Goal: Task Accomplishment & Management: Manage account settings

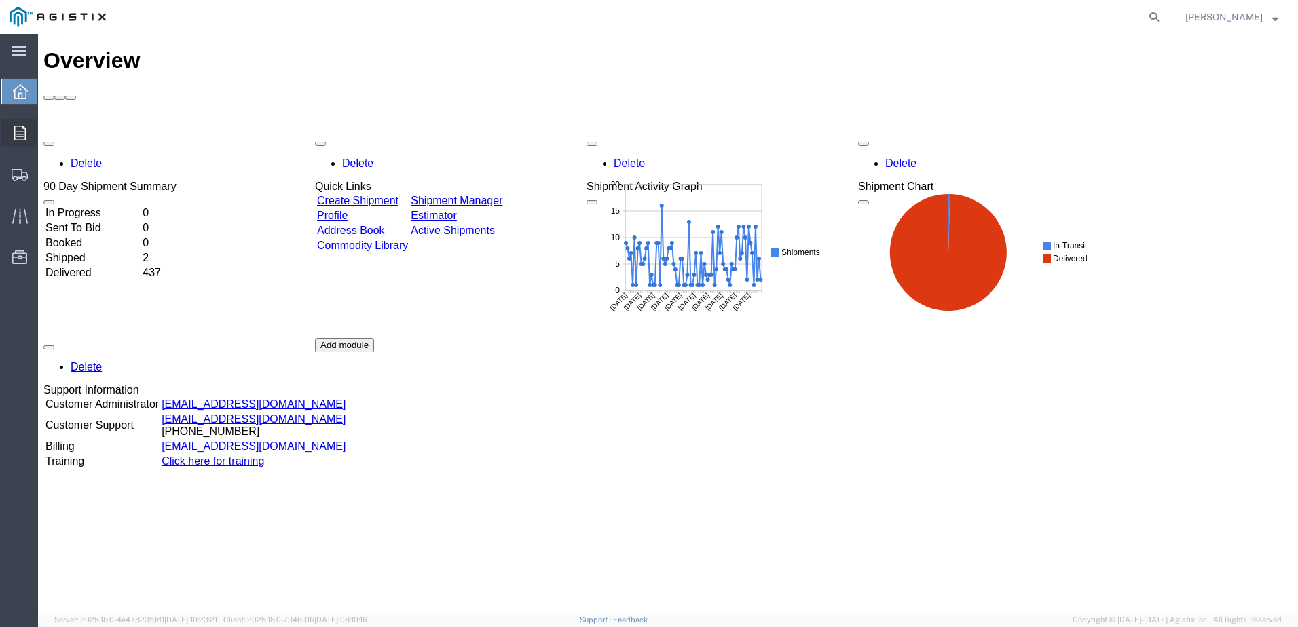
click at [47, 136] on span "Orders" at bounding box center [42, 132] width 10 height 27
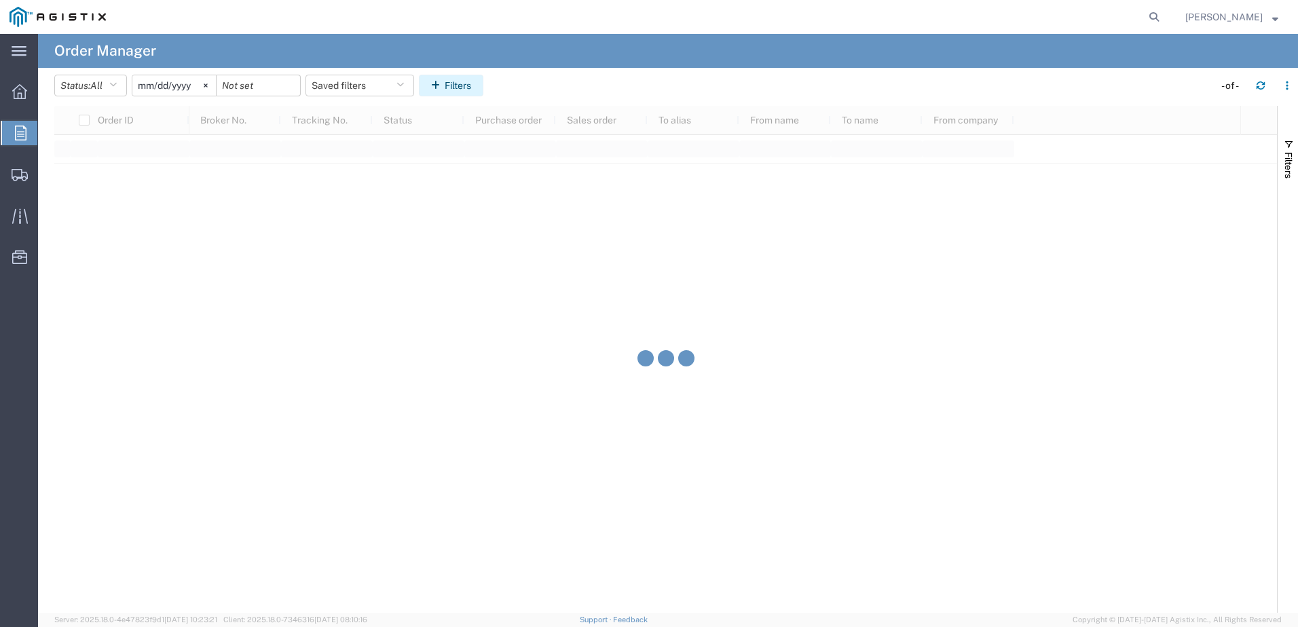
click at [452, 81] on button "Filters" at bounding box center [451, 86] width 64 height 22
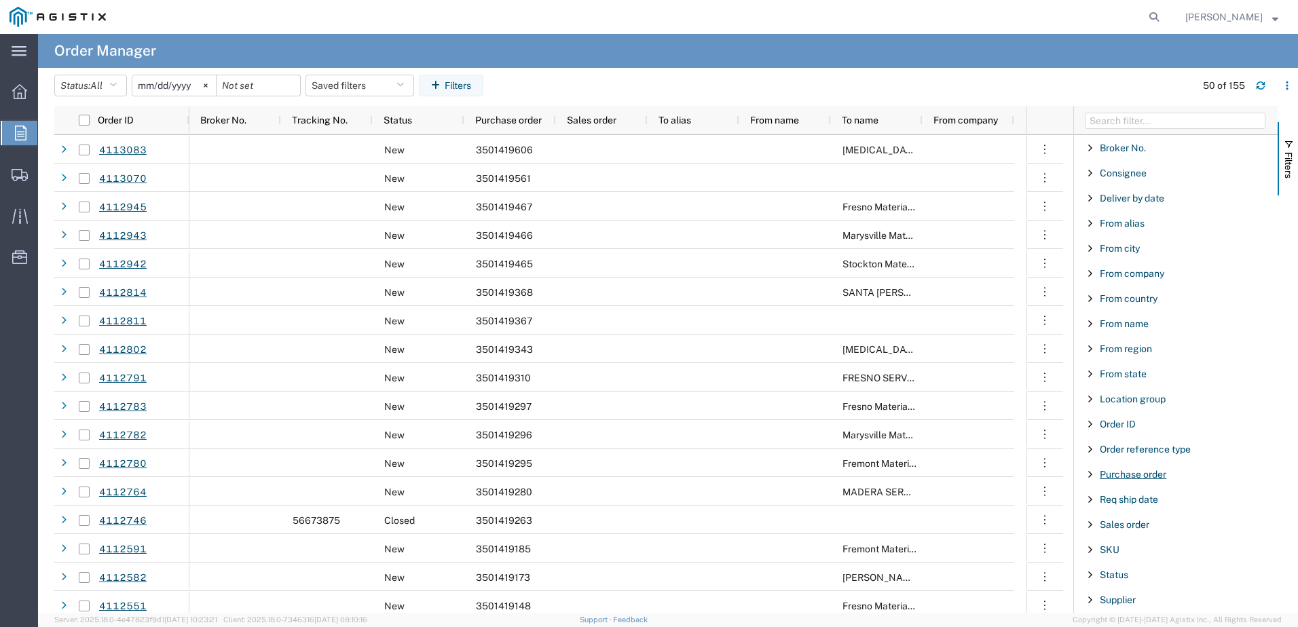
click at [1113, 473] on span "Purchase order" at bounding box center [1132, 474] width 67 height 11
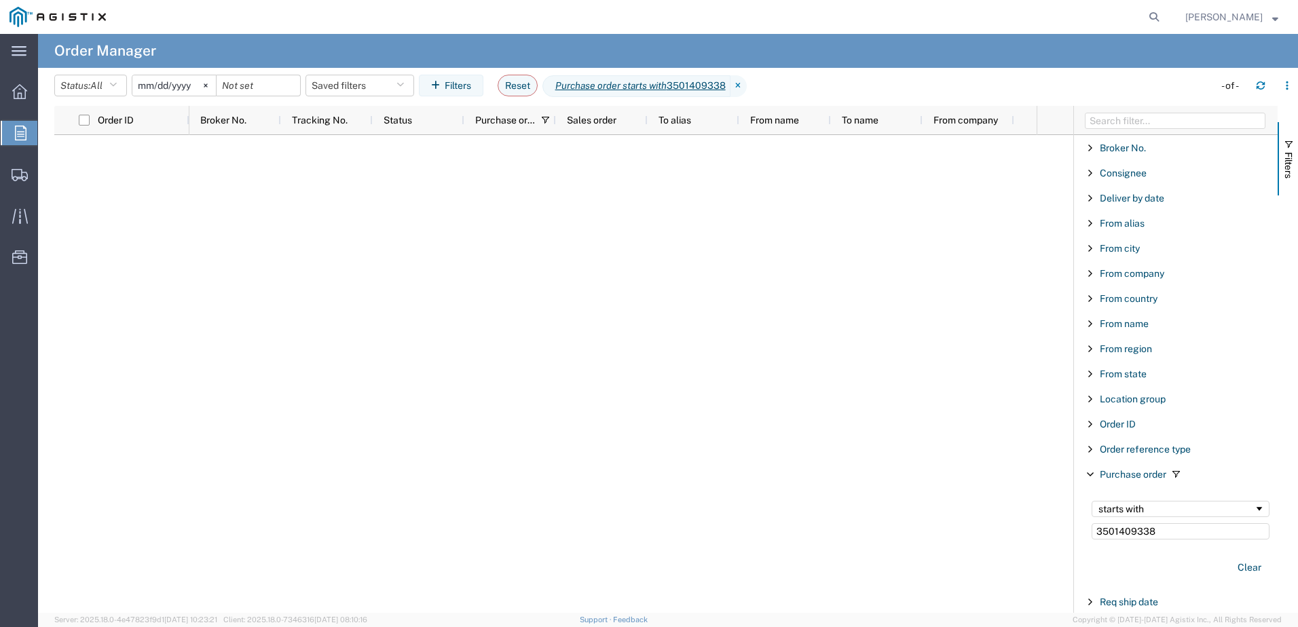
click at [1133, 535] on input "3501409338" at bounding box center [1180, 531] width 178 height 16
type input "35014093"
click at [189, 83] on input "[DATE]" at bounding box center [173, 85] width 83 height 20
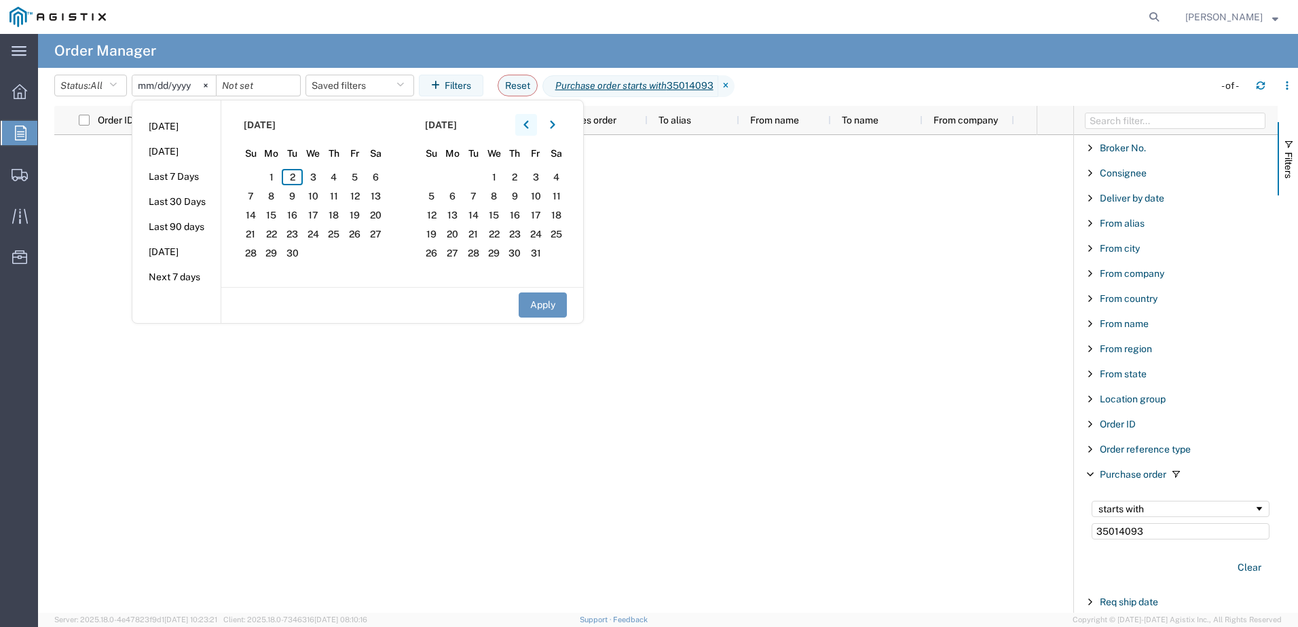
click at [521, 128] on button "button" at bounding box center [526, 125] width 22 height 22
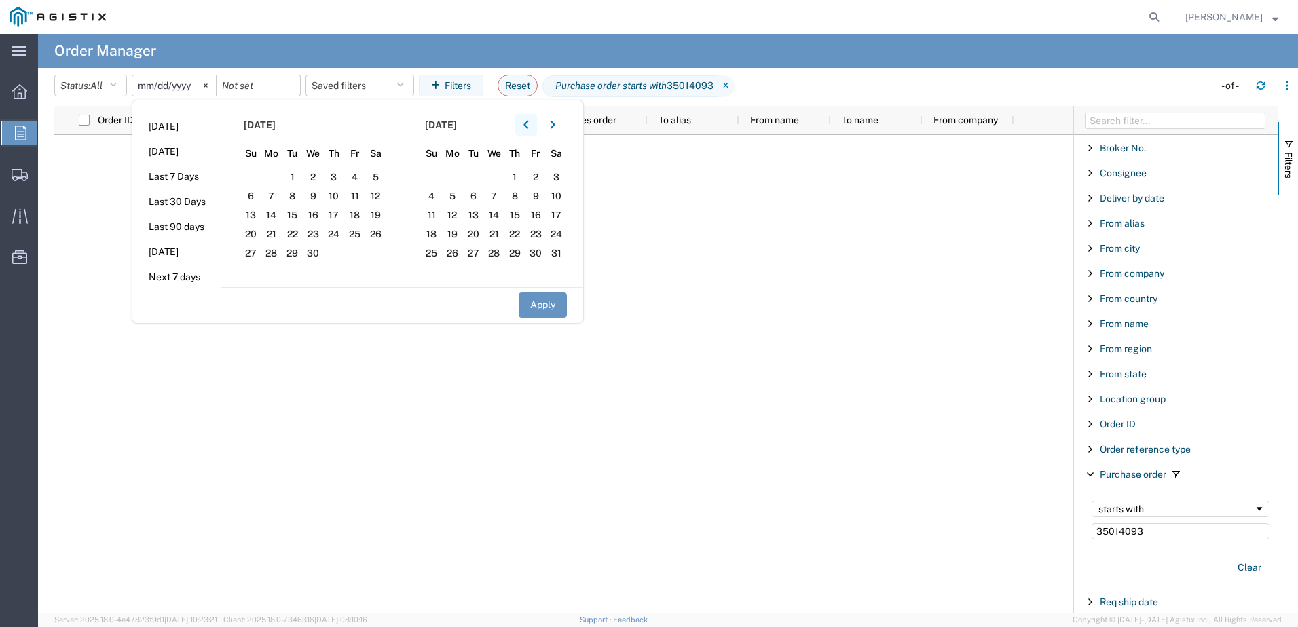
click at [521, 128] on button "button" at bounding box center [526, 125] width 22 height 22
click at [483, 178] on span "1" at bounding box center [473, 177] width 21 height 16
click at [553, 309] on button "Apply" at bounding box center [542, 304] width 48 height 25
type input "[DATE]"
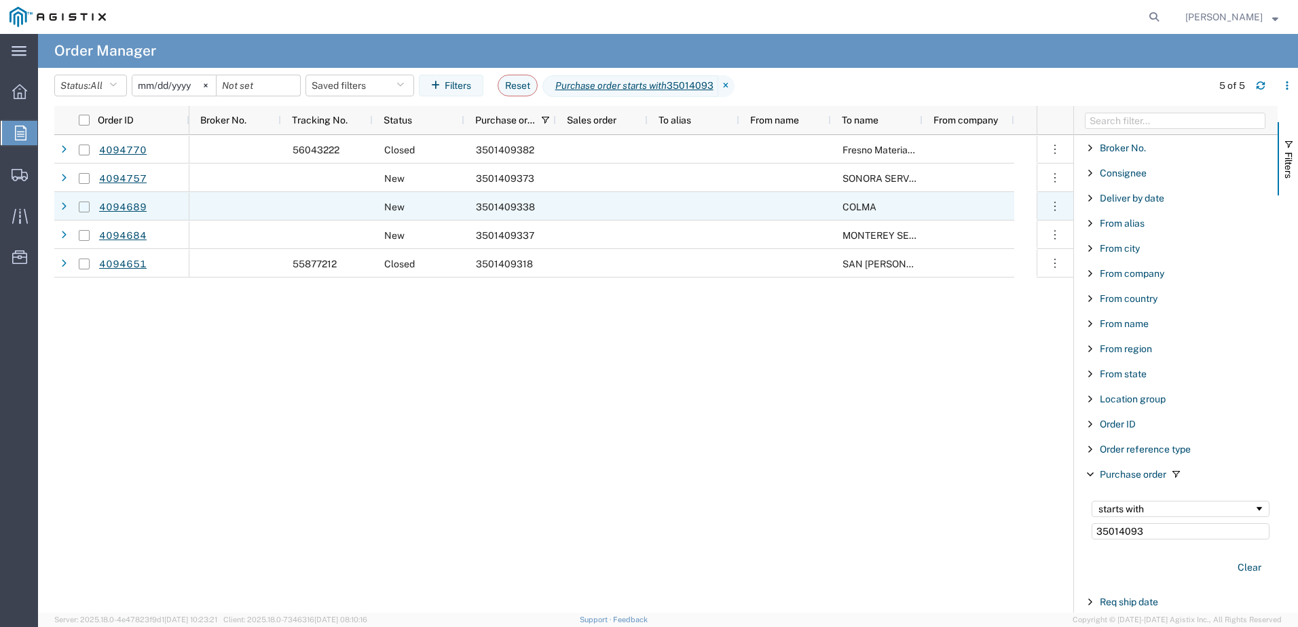
click at [86, 207] on input "Press Space to toggle row selection (unchecked)" at bounding box center [84, 207] width 11 height 11
checkbox input "true"
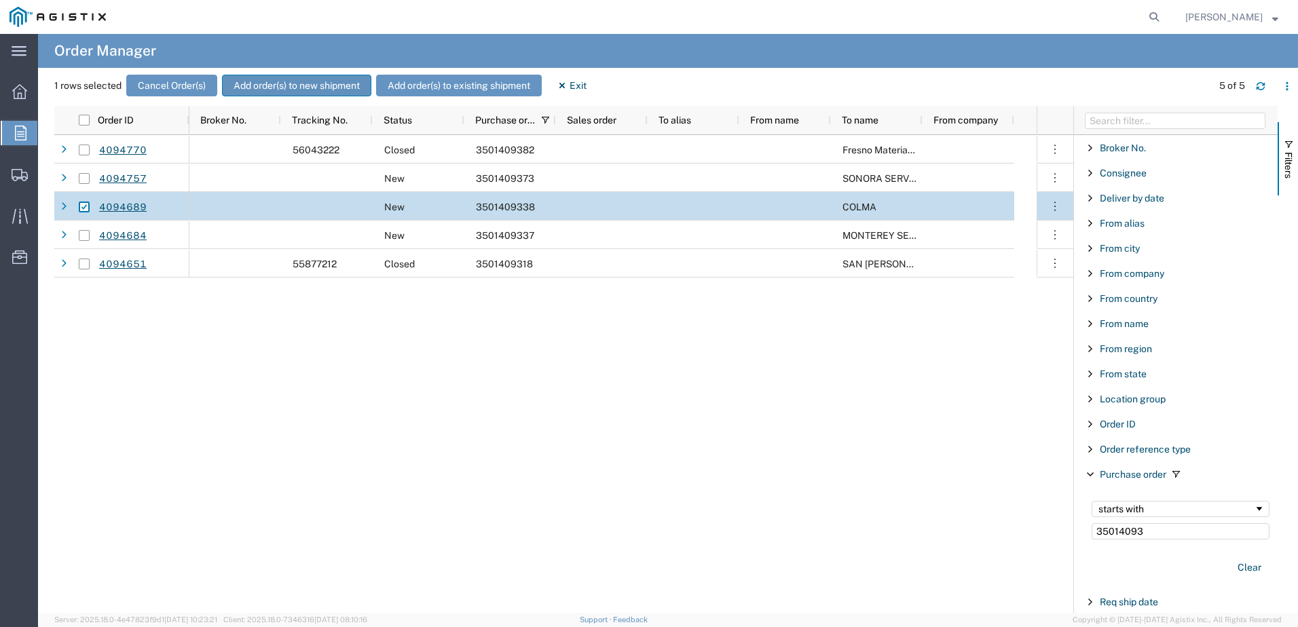
click at [346, 90] on button "Add order(s) to new shipment" at bounding box center [296, 86] width 149 height 22
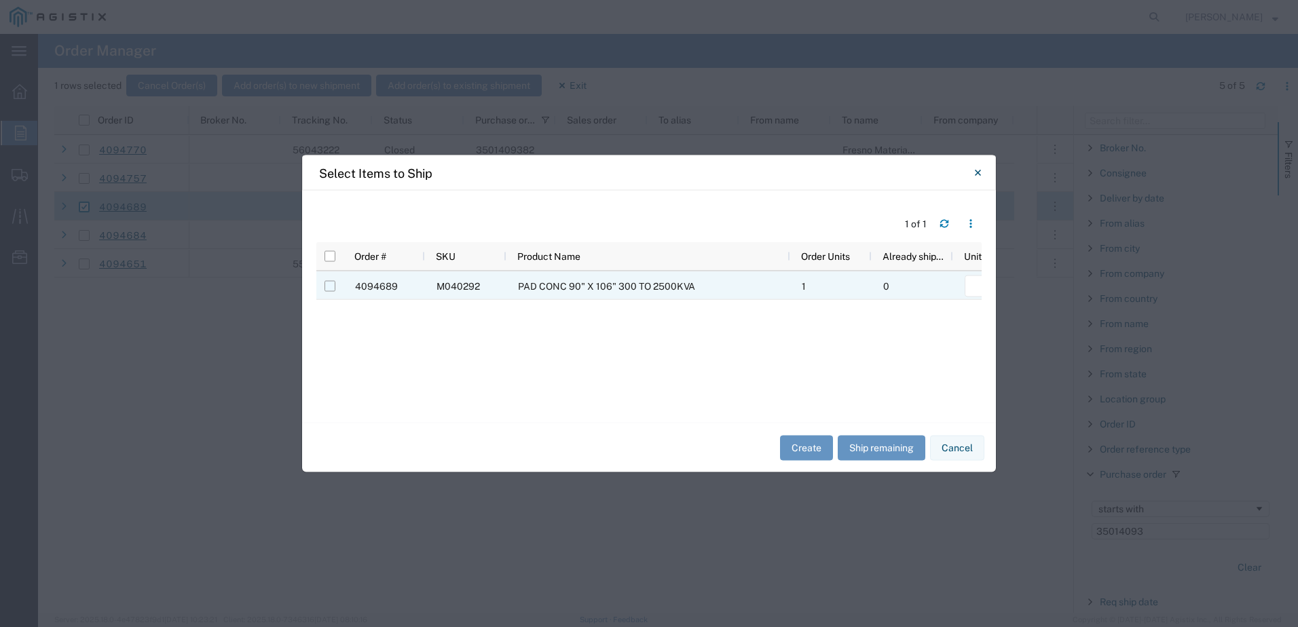
click at [333, 286] on input "Press Space to toggle row selection (unchecked)" at bounding box center [329, 286] width 11 height 11
checkbox input "true"
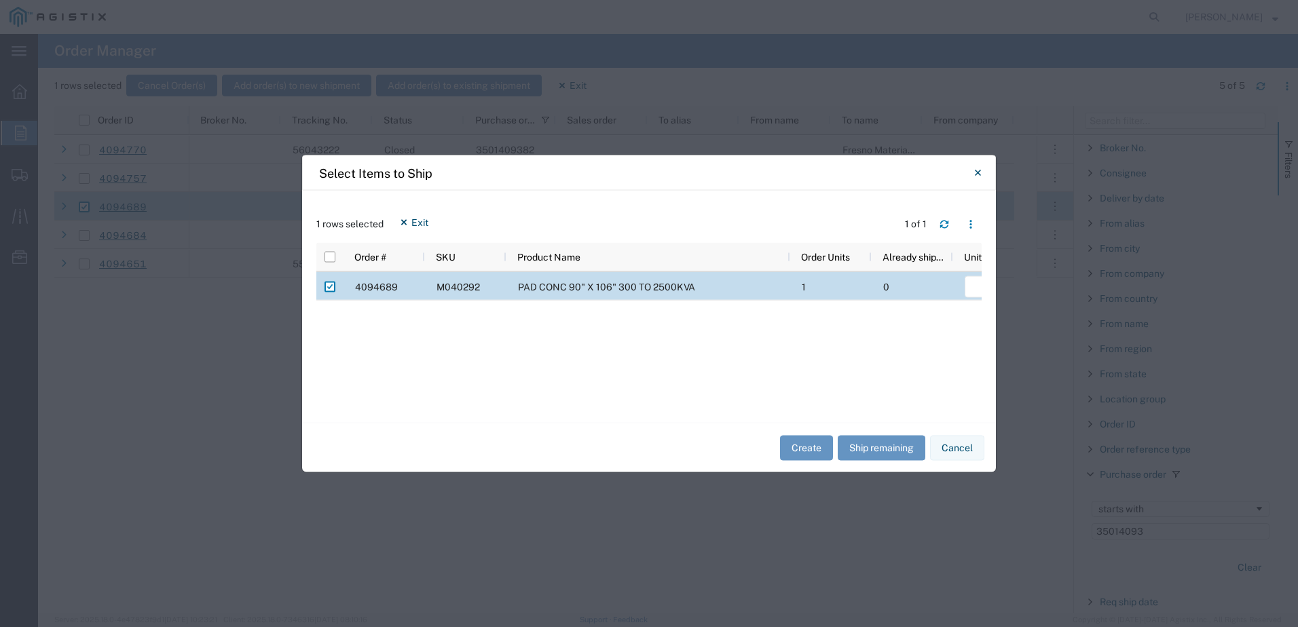
scroll to position [0, 216]
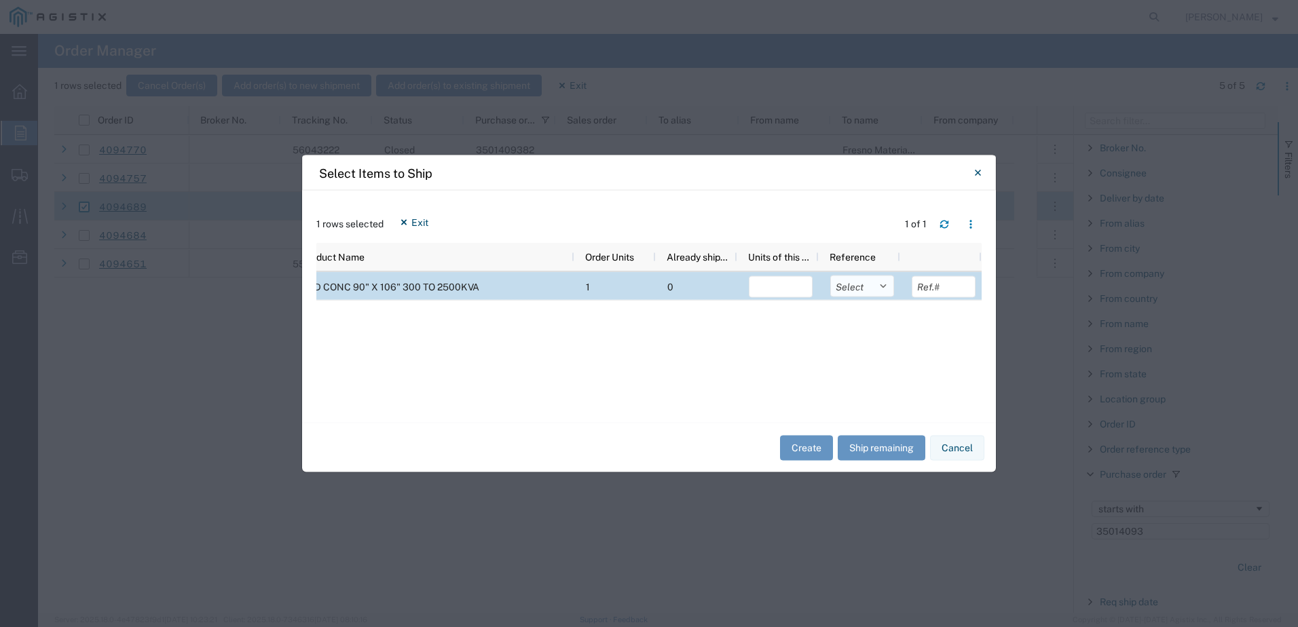
drag, startPoint x: 856, startPoint y: 282, endPoint x: 860, endPoint y: 288, distance: 7.0
click at [856, 282] on select "Select Purchase Order Delivery Number" at bounding box center [862, 287] width 64 height 22
select select "PURCHORD"
click at [830, 276] on select "Select Purchase Order Delivery Number" at bounding box center [862, 287] width 64 height 22
click at [881, 445] on button "Ship remaining" at bounding box center [881, 447] width 88 height 25
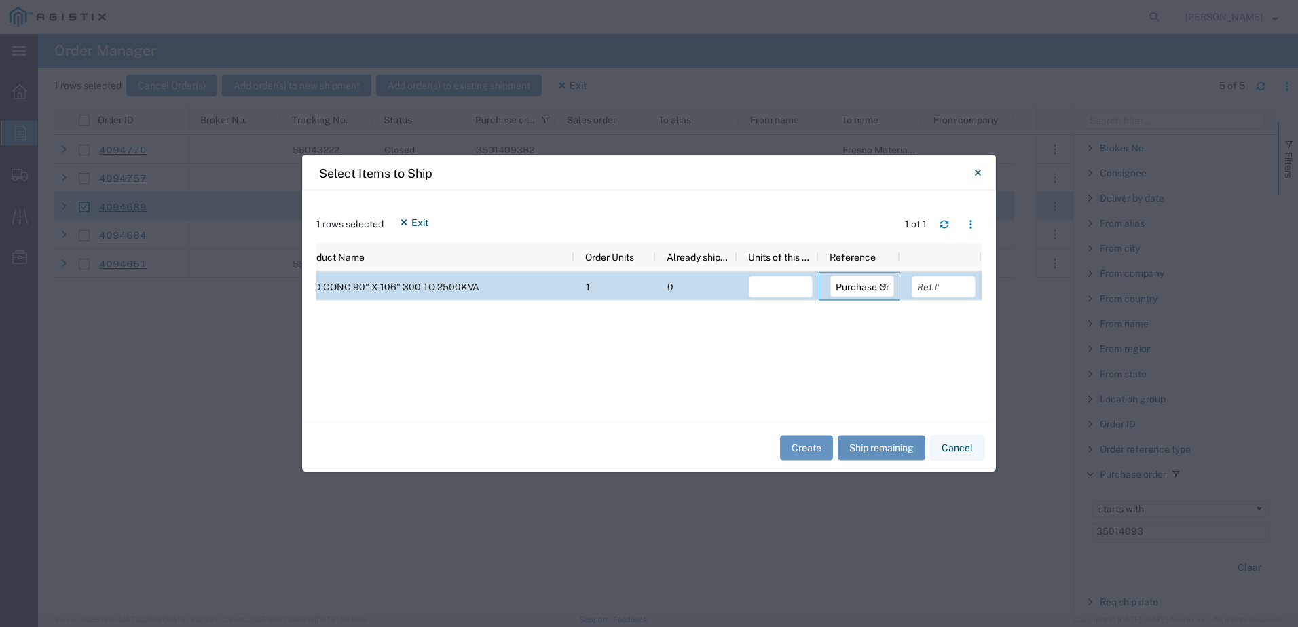
type input "1"
click at [822, 446] on button "Create" at bounding box center [806, 447] width 53 height 25
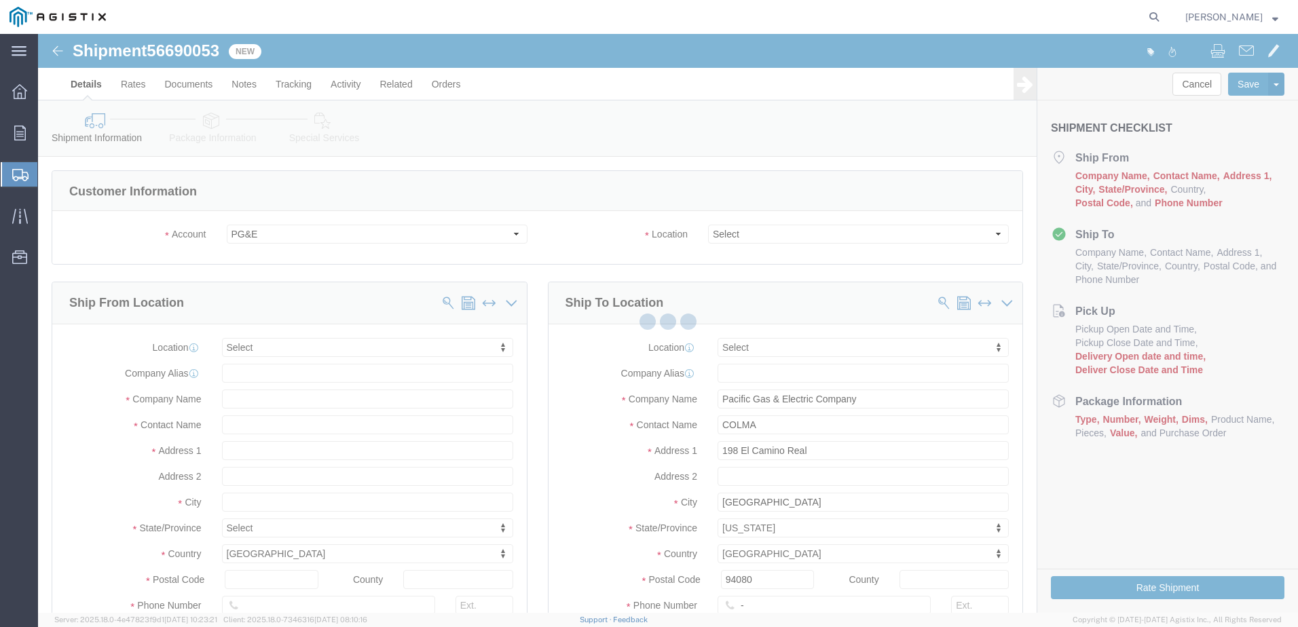
select select
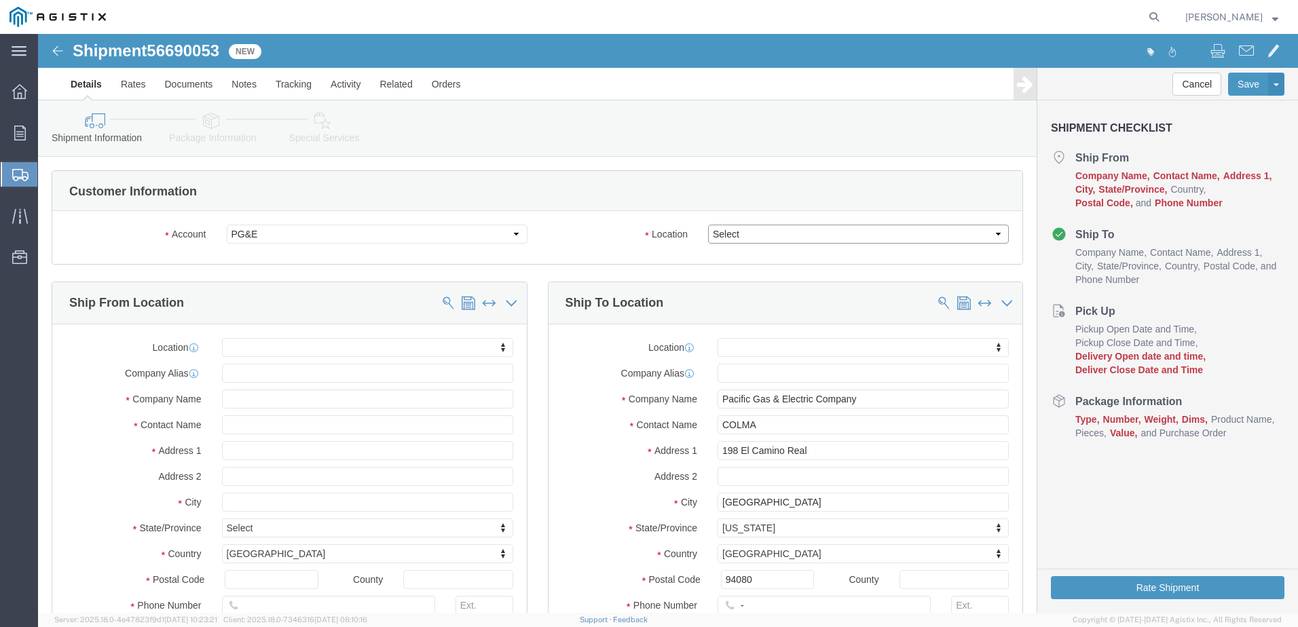
click select "Select All Others [GEOGRAPHIC_DATA] [GEOGRAPHIC_DATA] [GEOGRAPHIC_DATA] [GEOGRA…"
select select "23082"
click select "Select All Others [GEOGRAPHIC_DATA] [GEOGRAPHIC_DATA] [GEOGRAPHIC_DATA] [GEOGRA…"
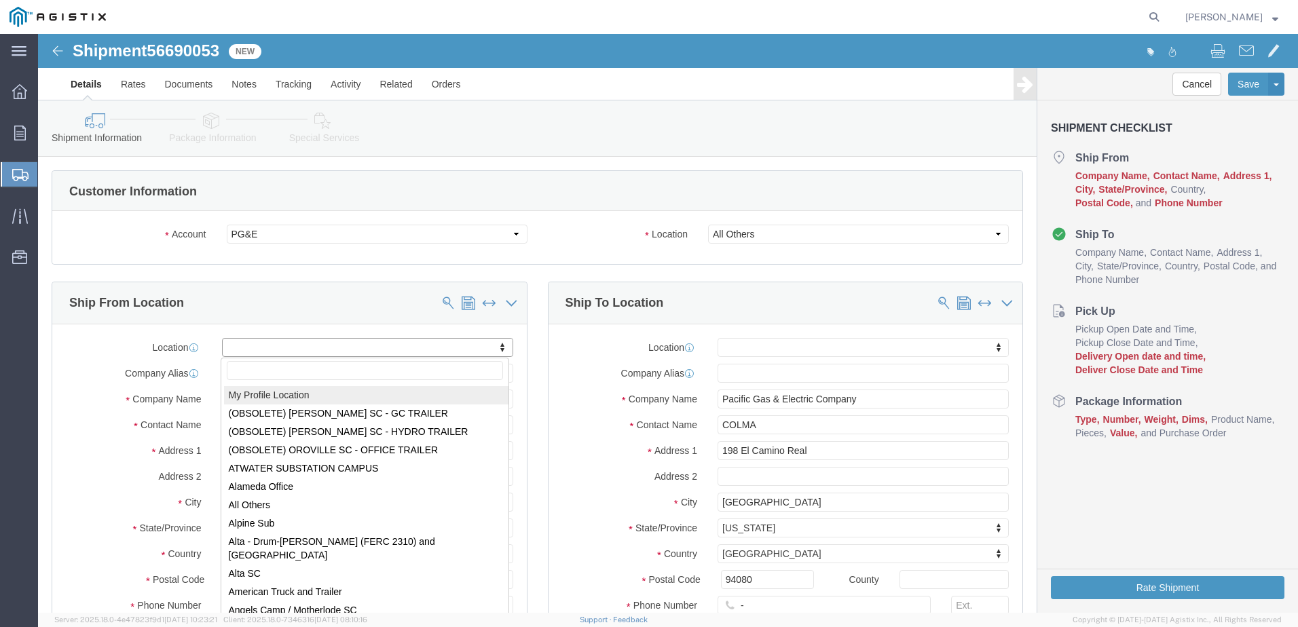
select select "MYPROFILE"
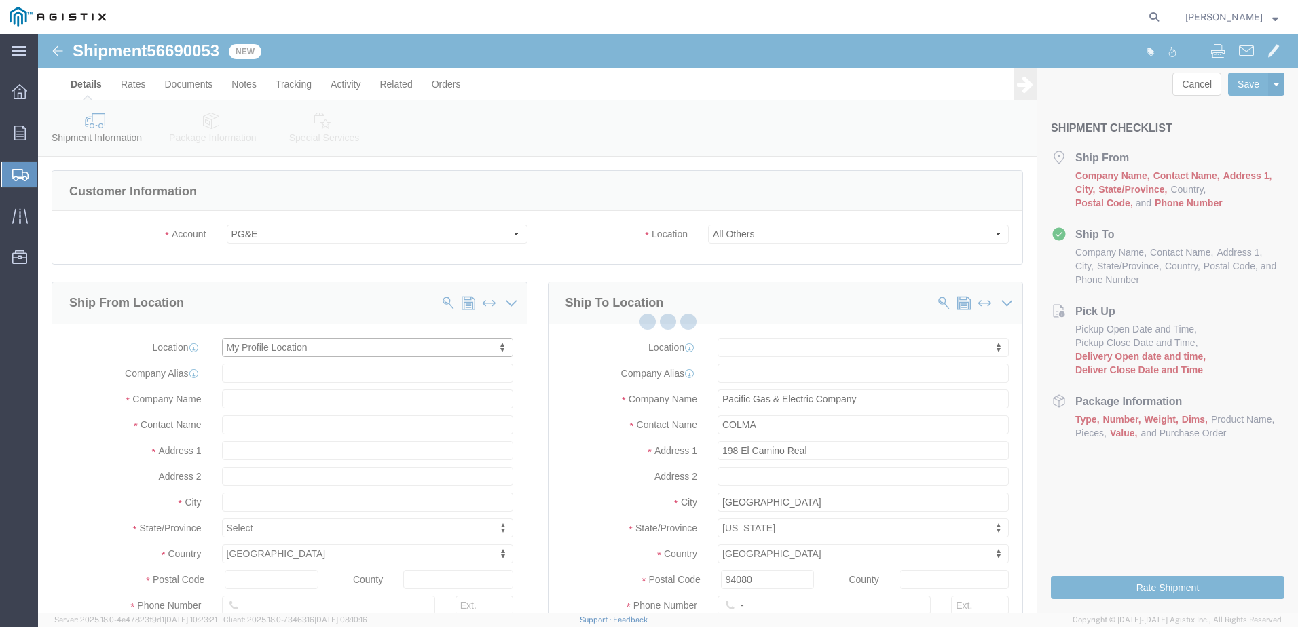
select select "CA"
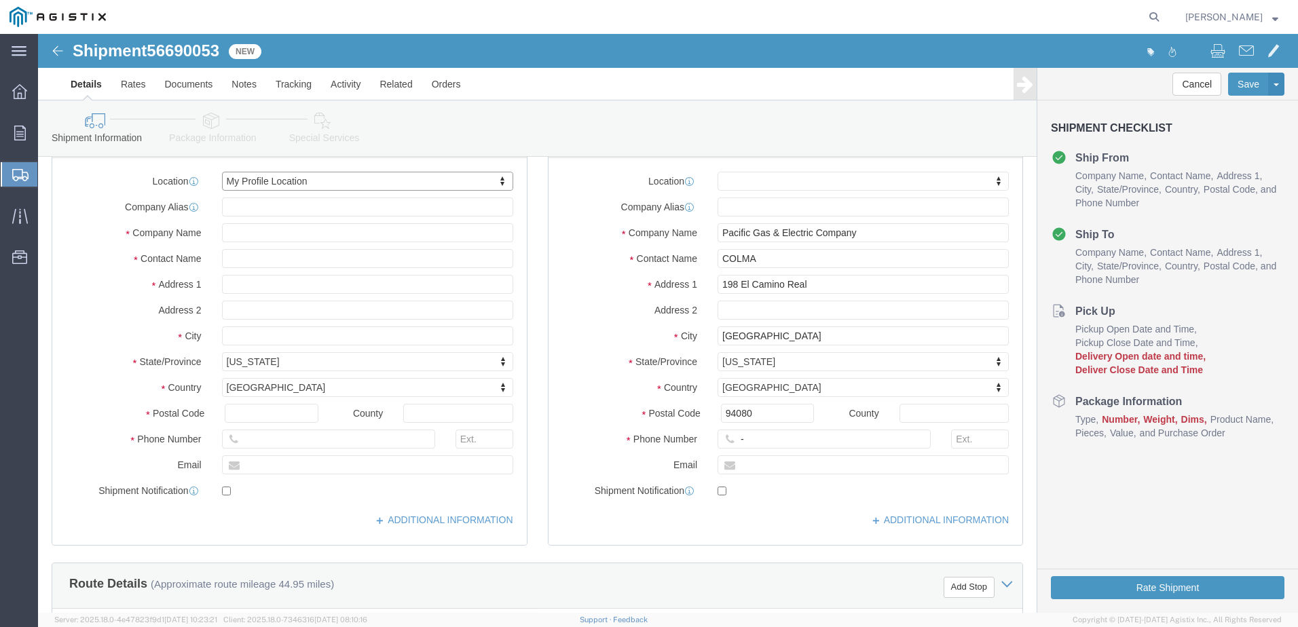
scroll to position [204, 0]
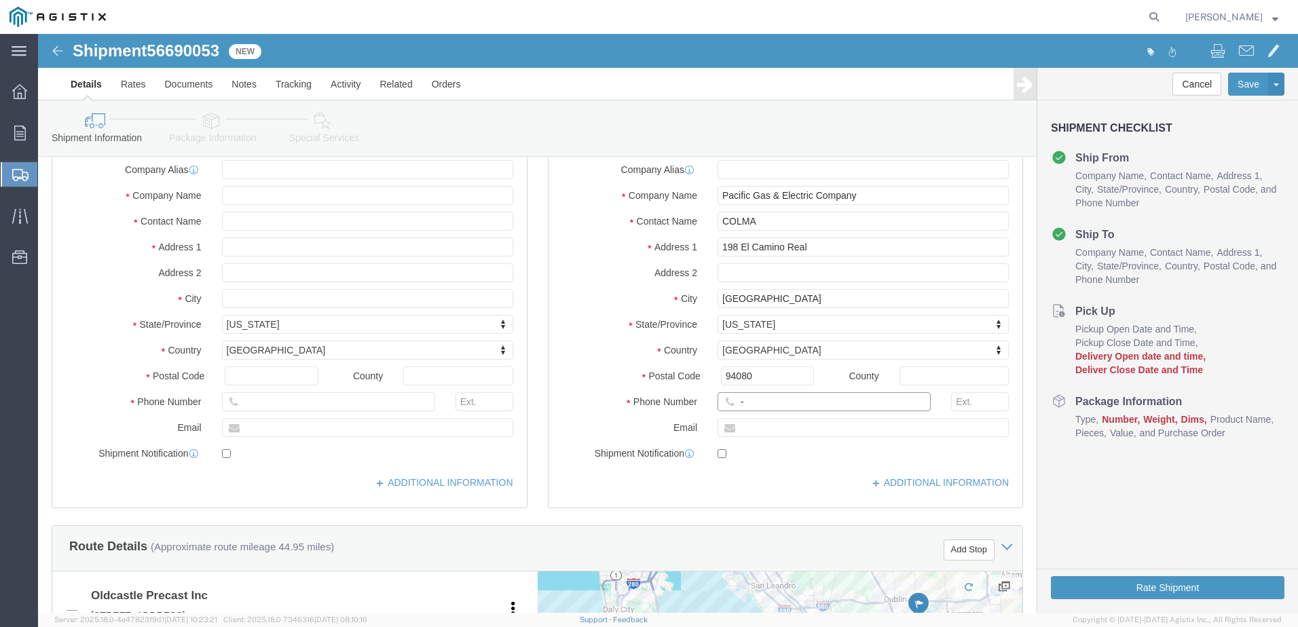
click input "-"
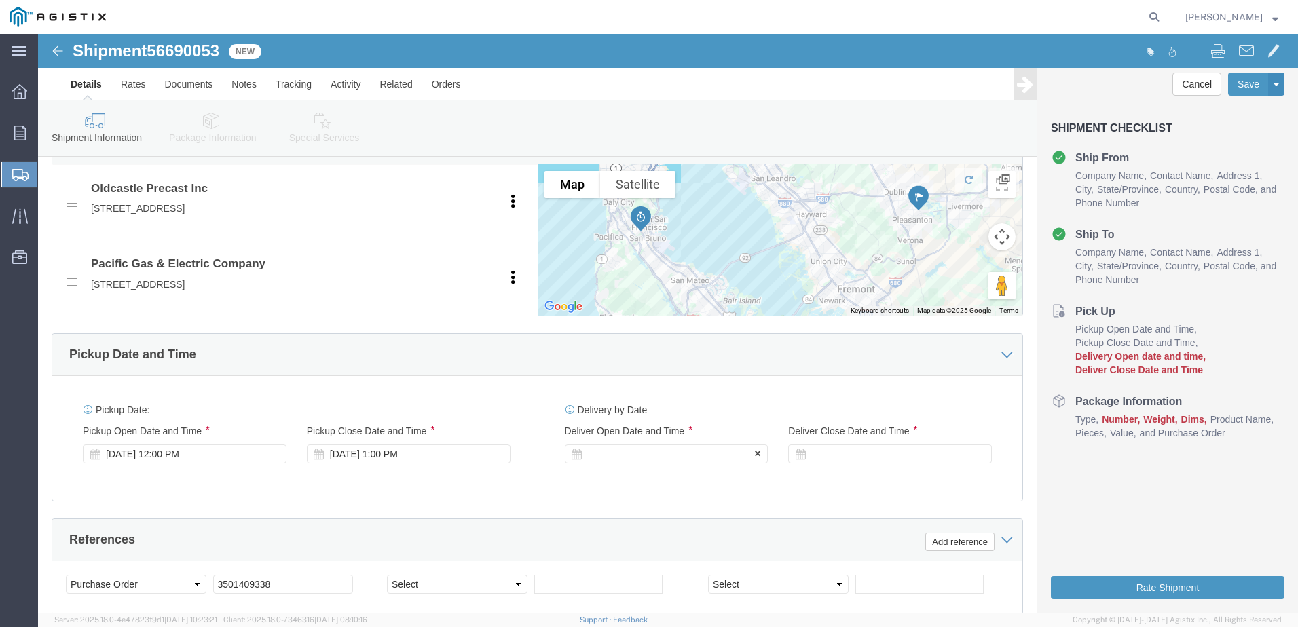
type input "4082424912"
click div
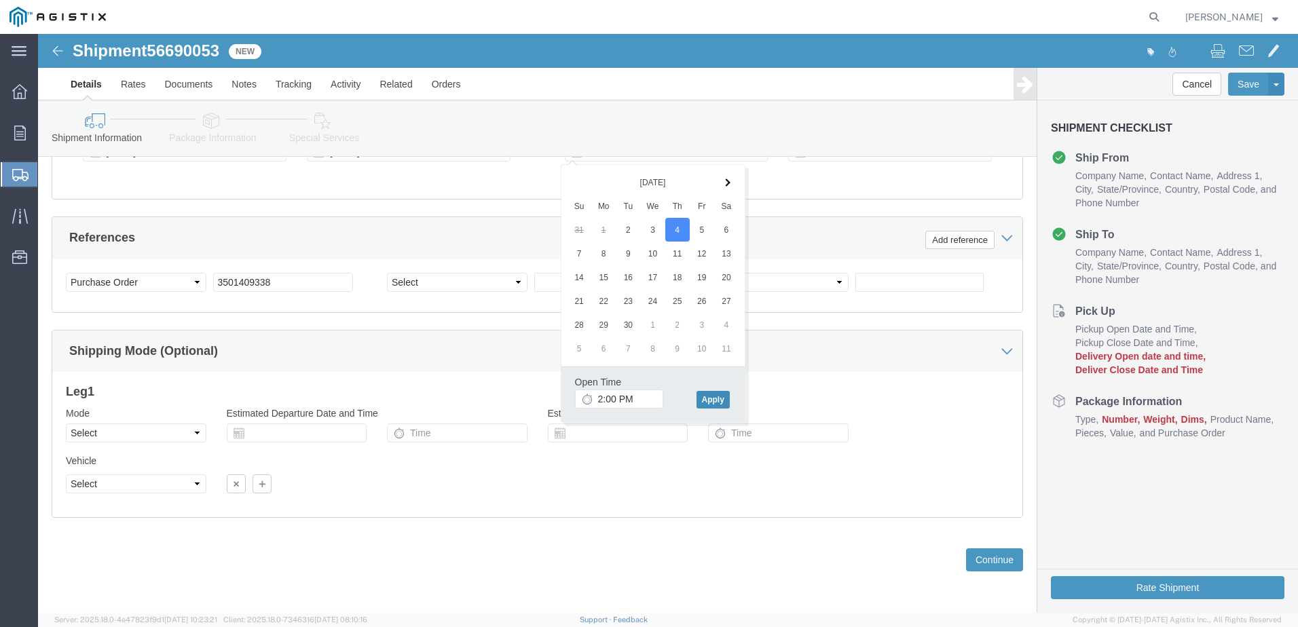
click button "Apply"
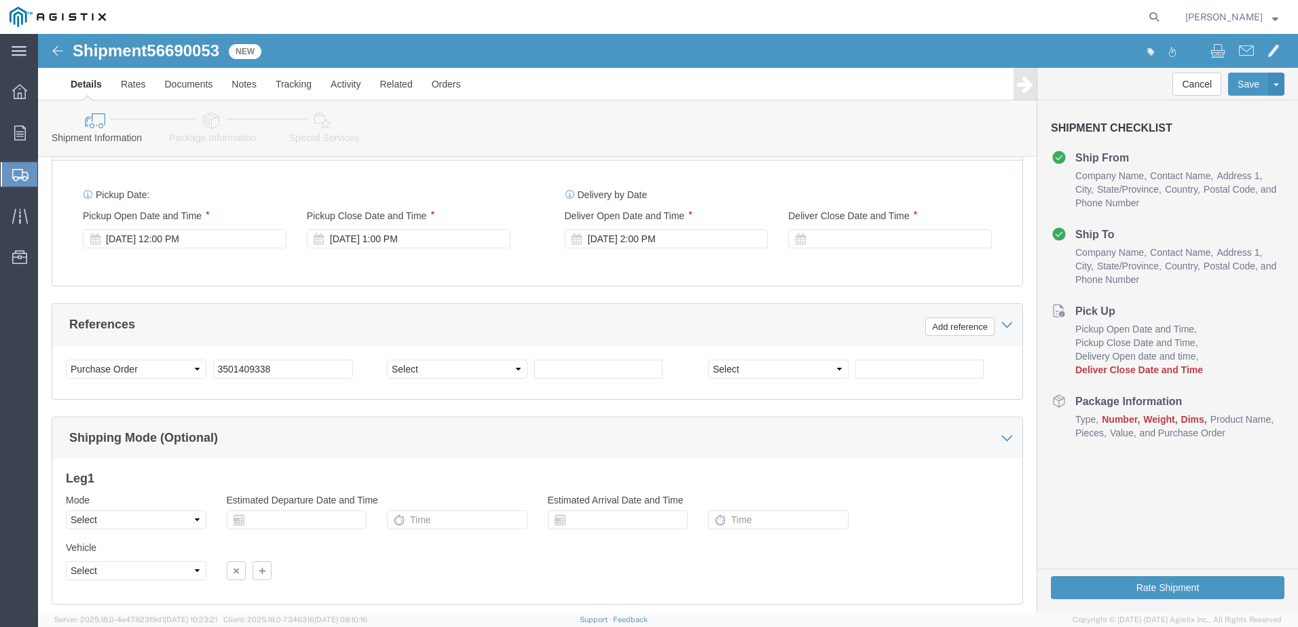
scroll to position [709, 0]
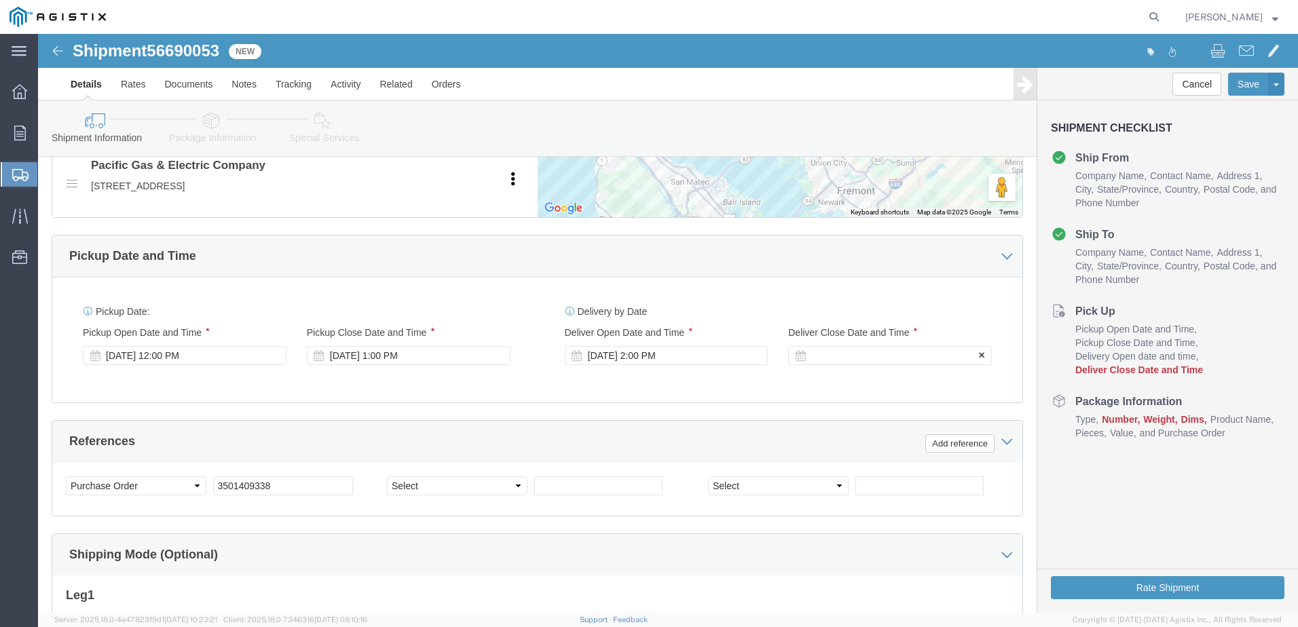
click div
click button "Apply"
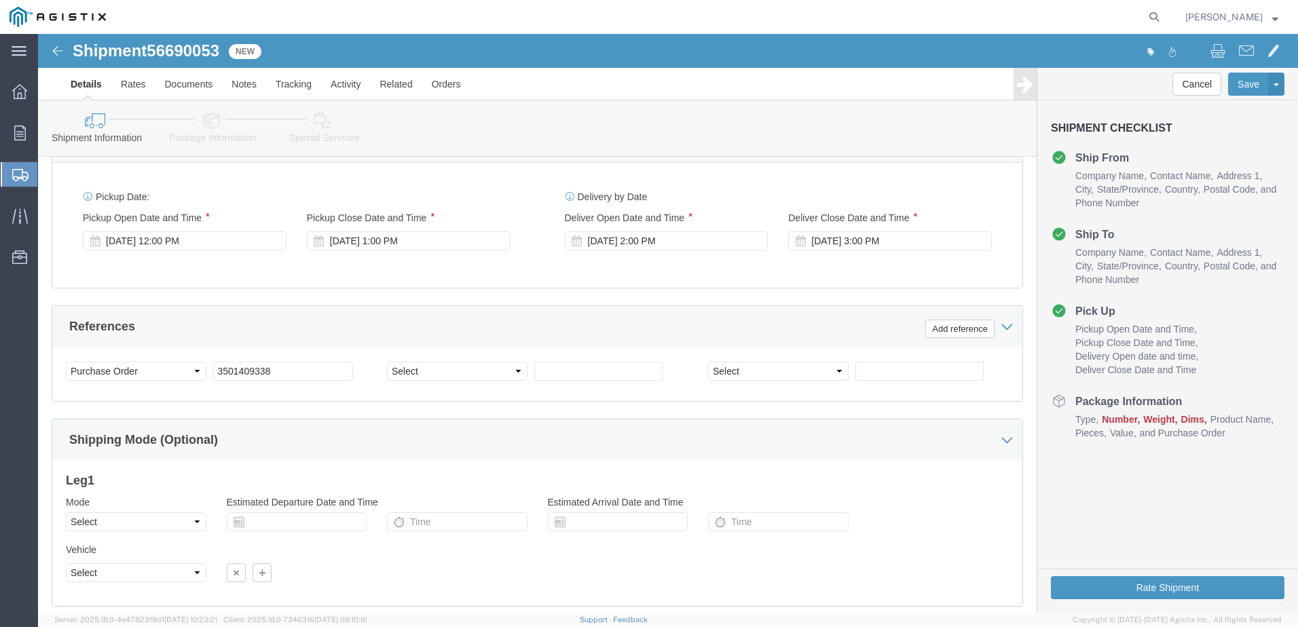
scroll to position [913, 0]
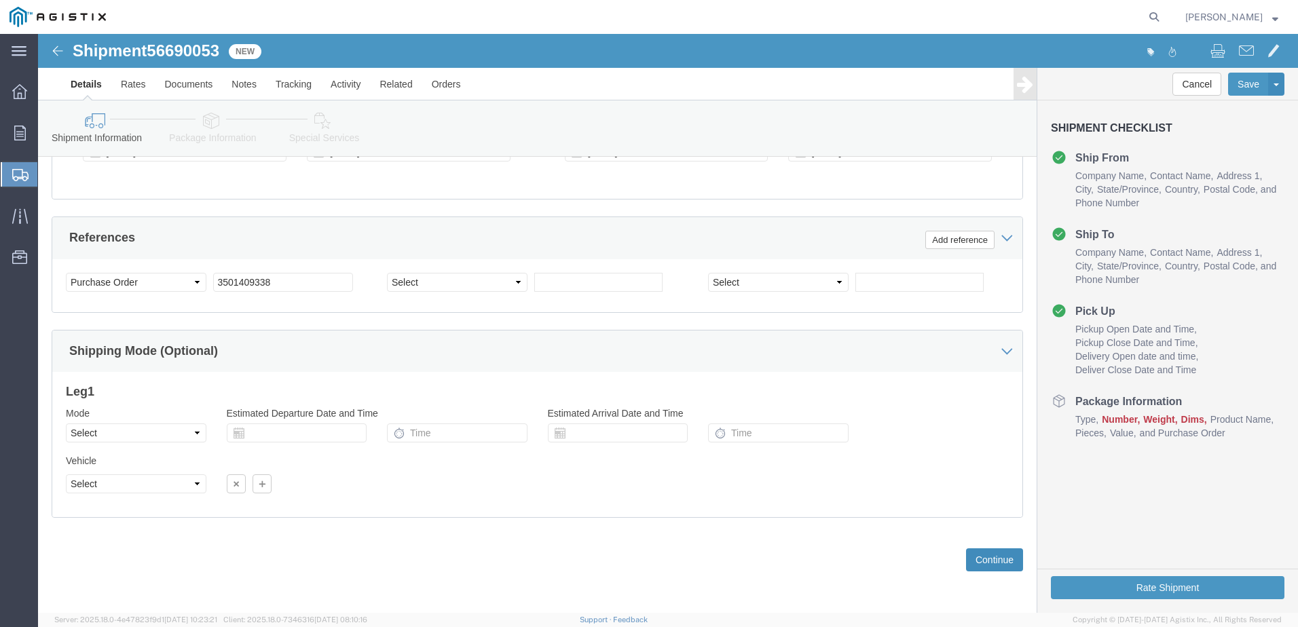
click button "Continue"
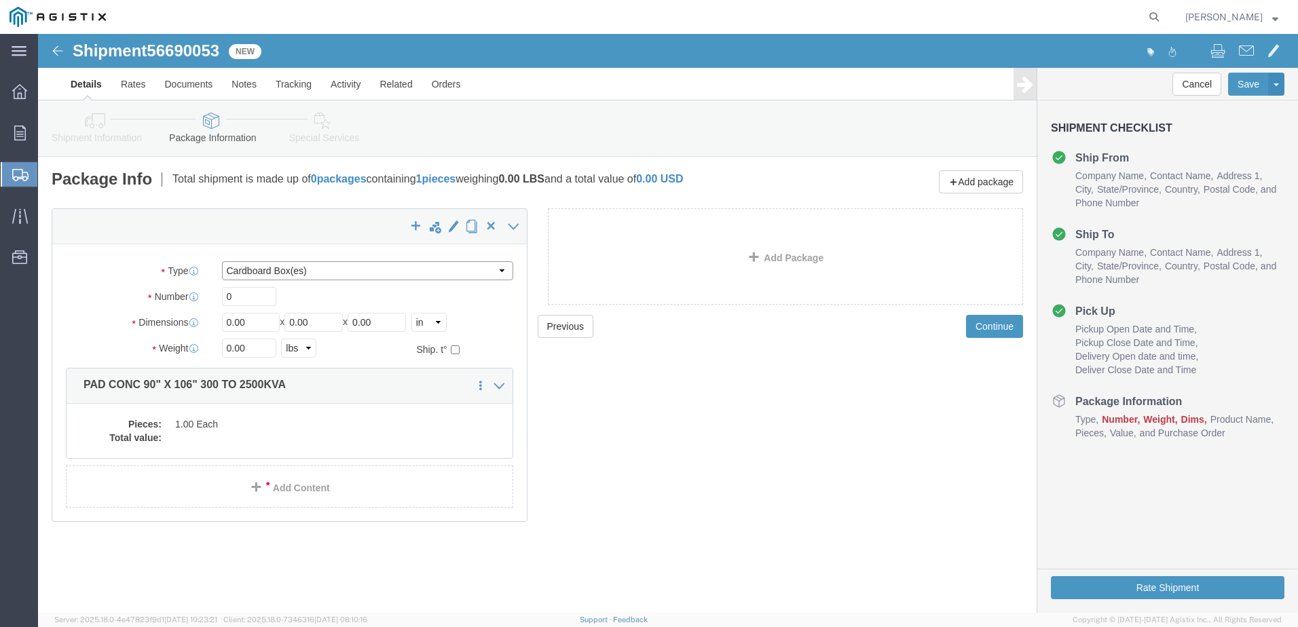
click select "Select Bulk Bundle(s) Cardboard Box(es) Carton(s) Crate(s) Drum(s) (Fiberboard)…"
select select "YRPK"
click select "Select Bulk Bundle(s) Cardboard Box(es) Carton(s) Crate(s) Drum(s) (Fiberboard)…"
click input "0"
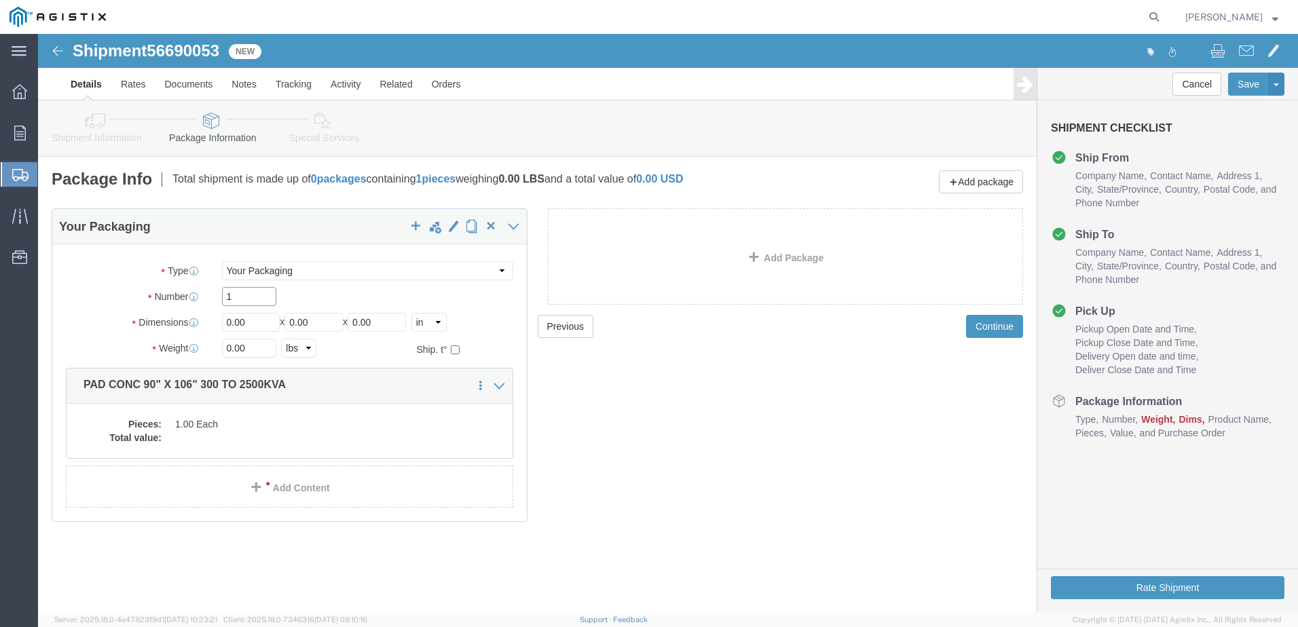
type input "1"
click input "0.00"
type input "106"
type input "90"
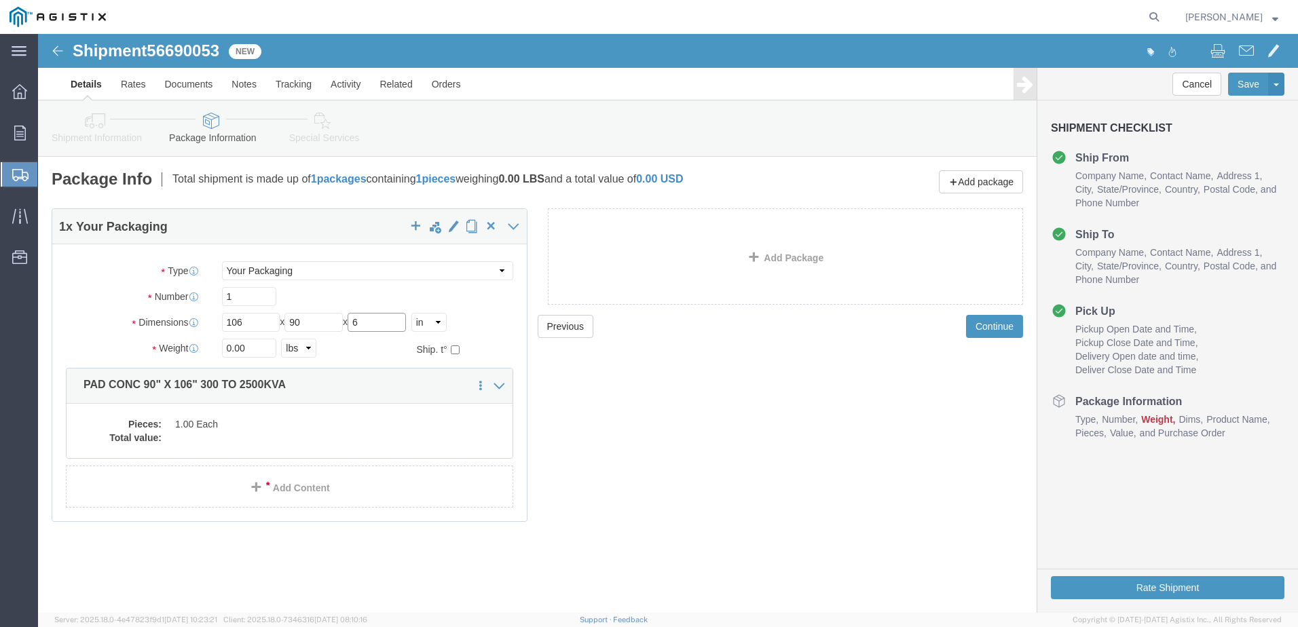
type input "6"
click input "0.00"
type input "4570"
click dd "1.00 Each"
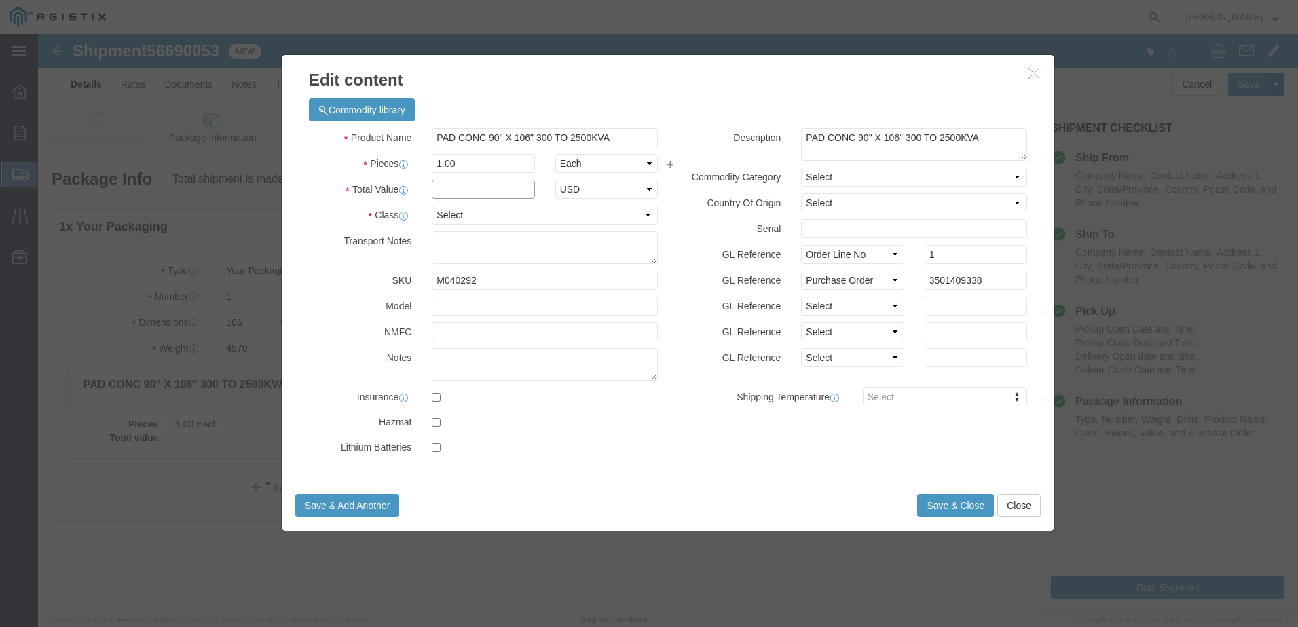
click input "text"
type input "1"
click select "Select 50 55 60 65 70 85 92.5 100 125 175 250 300 400"
select select "55"
click select "Select 50 55 60 65 70 85 92.5 100 125 175 250 300 400"
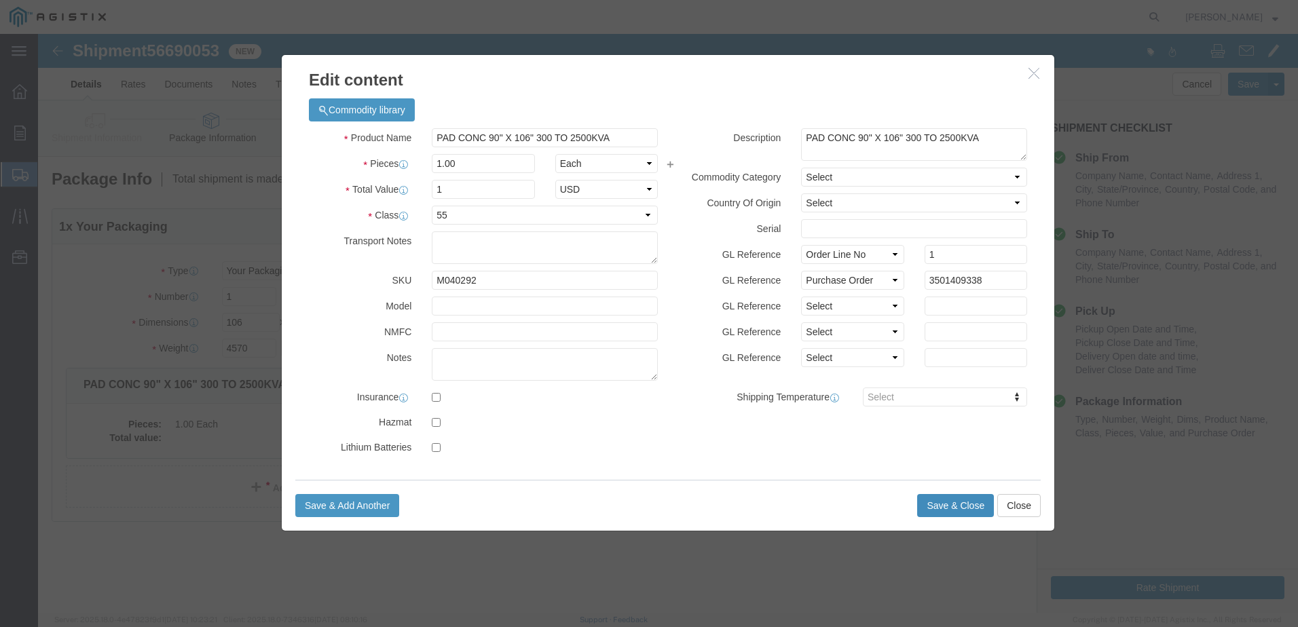
click button "Save & Close"
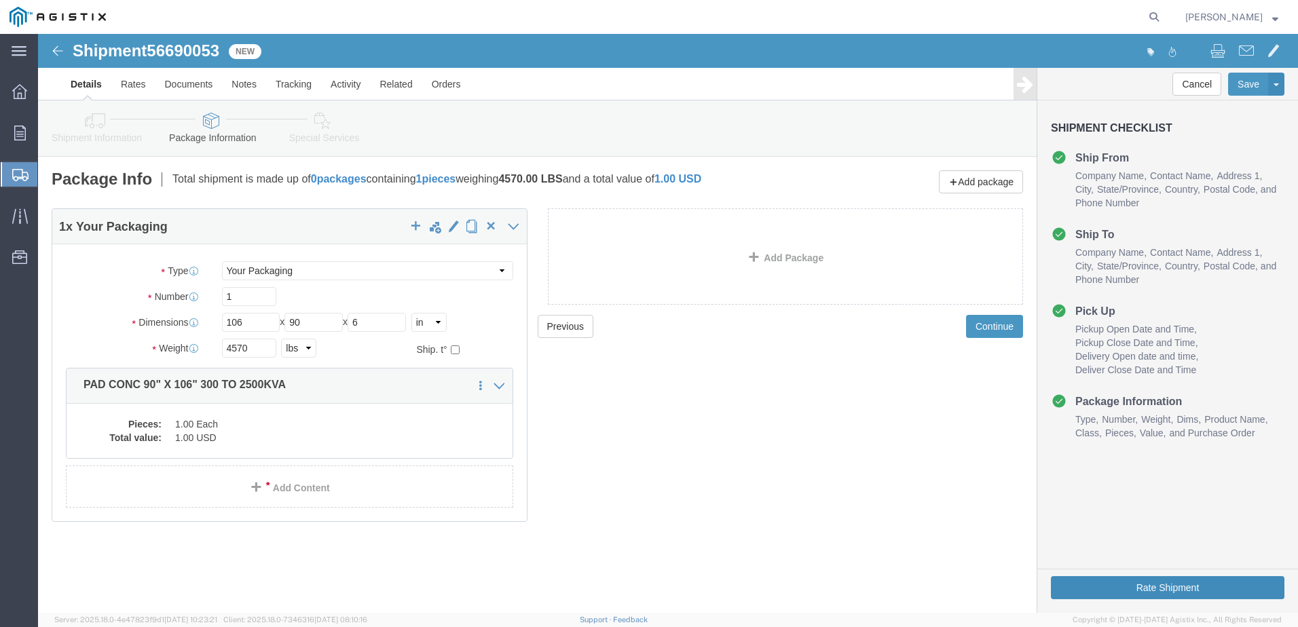
click button "Rate Shipment"
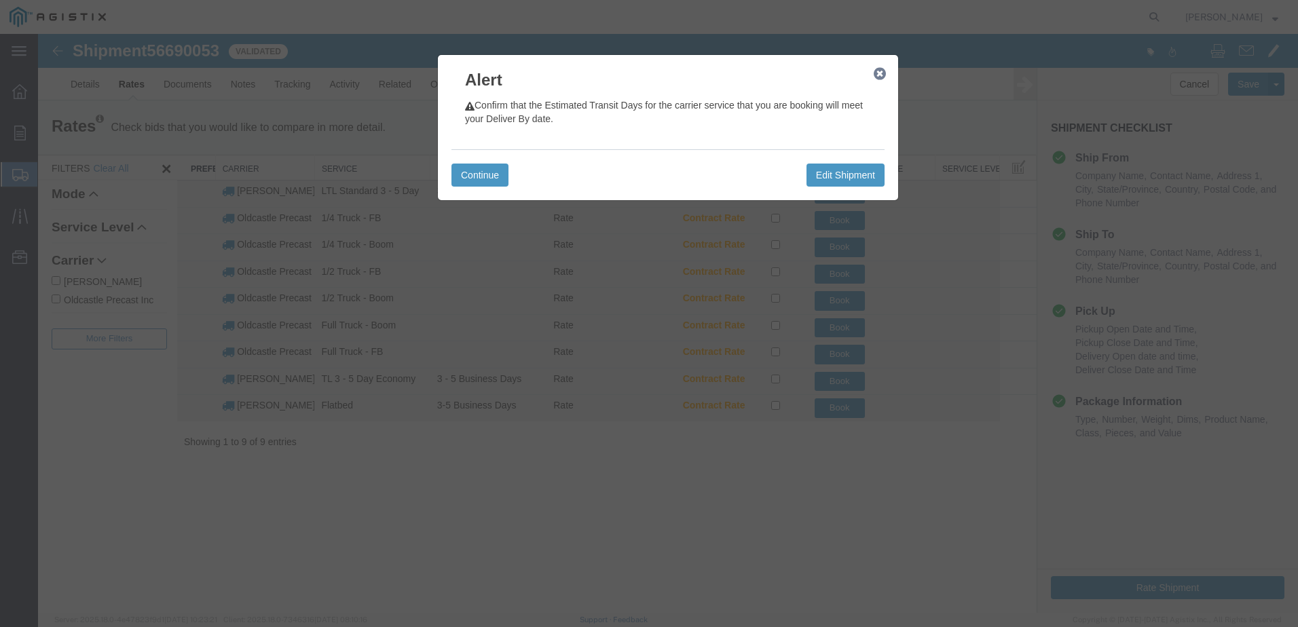
click at [882, 81] on button "button" at bounding box center [879, 73] width 17 height 17
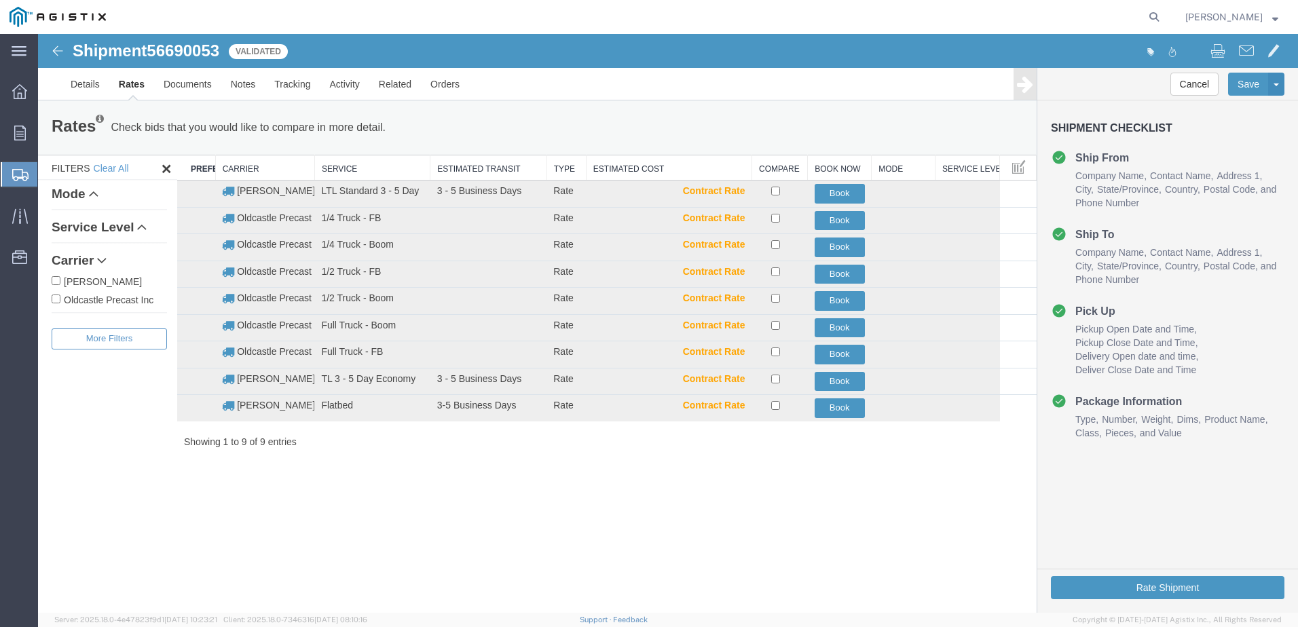
click at [105, 300] on label "Oldcastle Precast Inc" at bounding box center [109, 299] width 115 height 15
click at [60, 300] on input "Oldcastle Precast Inc" at bounding box center [56, 299] width 9 height 9
checkbox input "true"
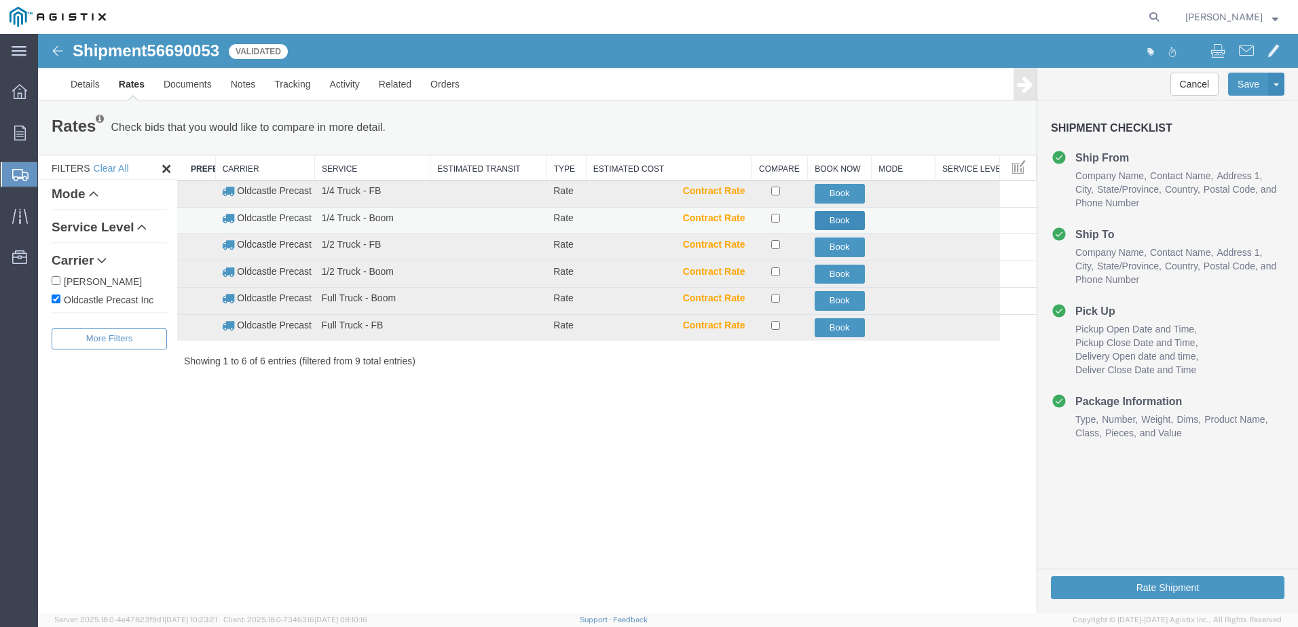
click at [832, 211] on button "Book" at bounding box center [839, 221] width 50 height 20
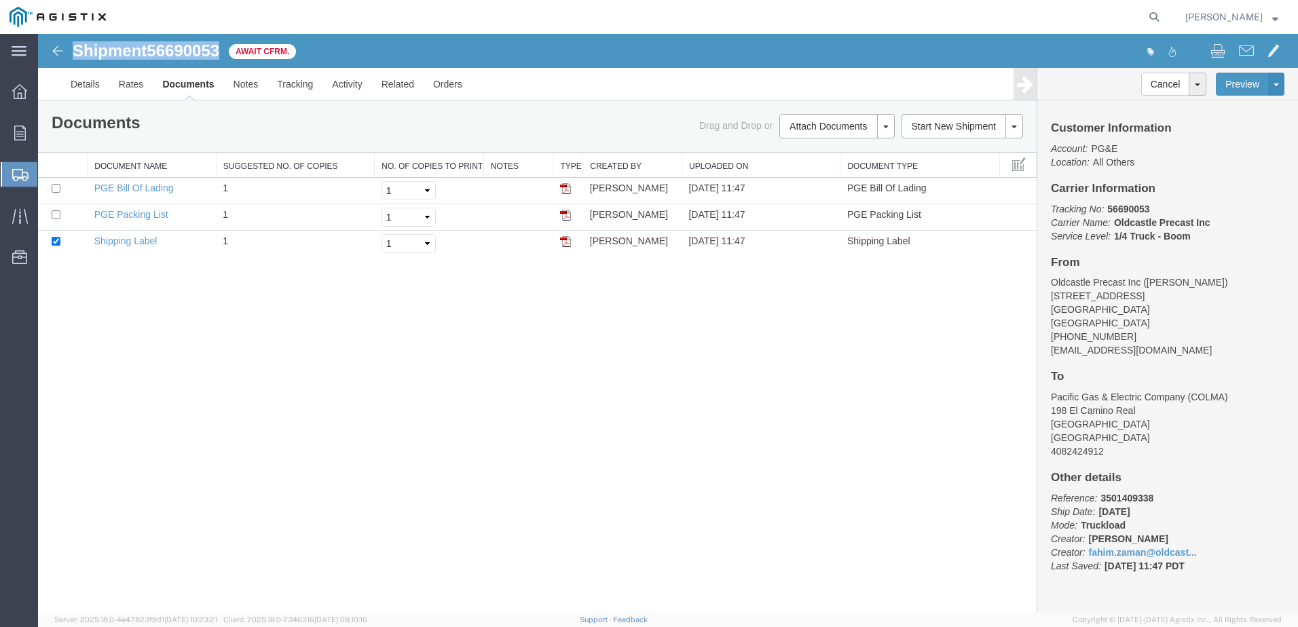
drag, startPoint x: 227, startPoint y: 50, endPoint x: 75, endPoint y: 50, distance: 151.3
click at [75, 50] on div "Shipment 56690053 3 of 3 Await Cfrm." at bounding box center [353, 55] width 628 height 26
copy h1 "Shipment 56690053"
click at [312, 84] on link "Tracking" at bounding box center [294, 84] width 55 height 33
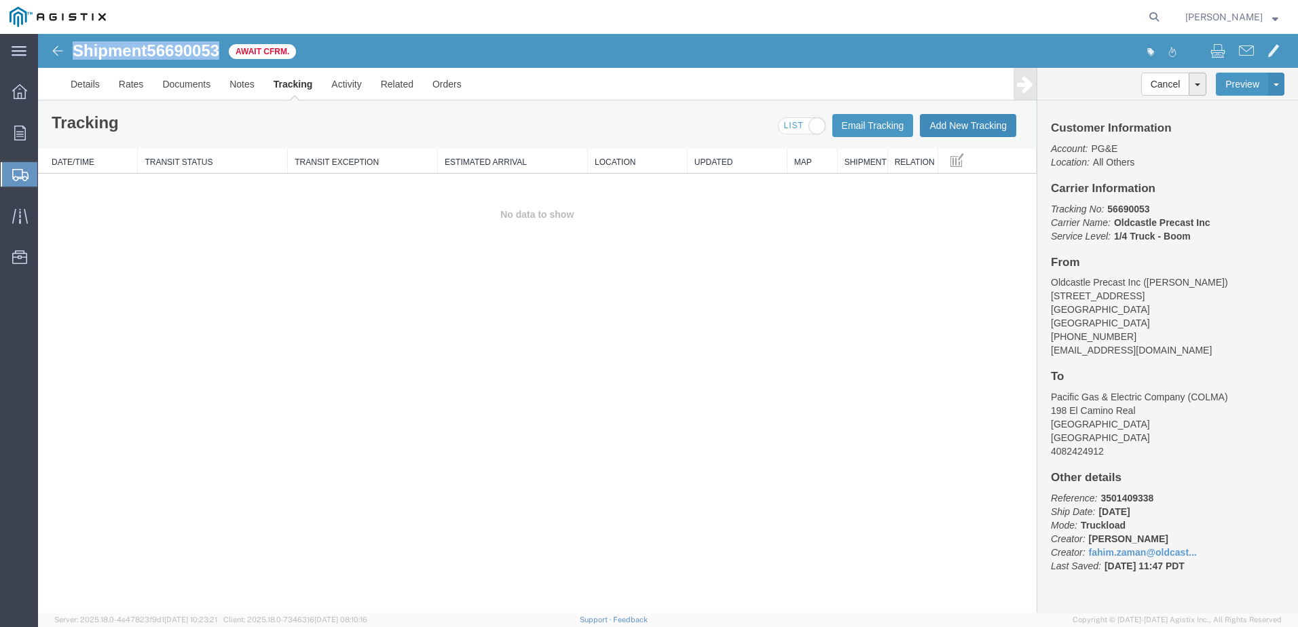
click at [967, 128] on button "Add New Tracking" at bounding box center [968, 125] width 96 height 23
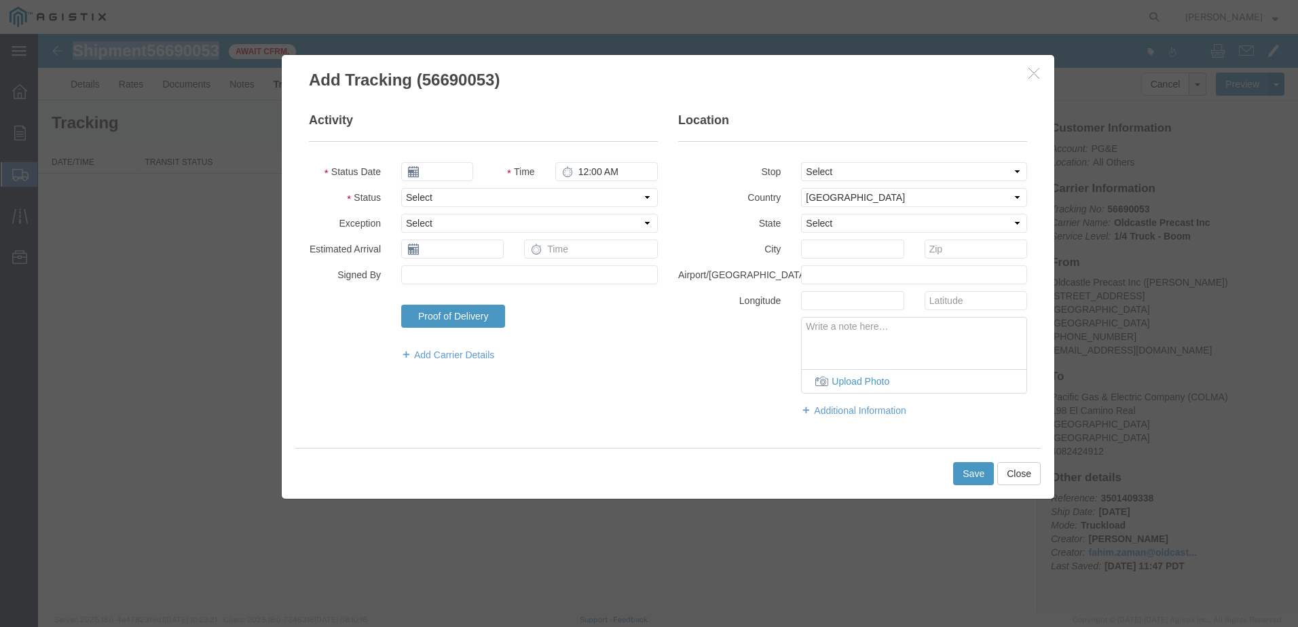
type input "[DATE]"
type input "12:00 PM"
click at [451, 197] on select "Select Arrival Notice Available Arrival Notice Imported Arrive at Delivery Loca…" at bounding box center [529, 197] width 257 height 19
select select "DELIVRED"
click at [401, 188] on select "Select Arrival Notice Available Arrival Notice Imported Arrive at Delivery Loca…" at bounding box center [529, 197] width 257 height 19
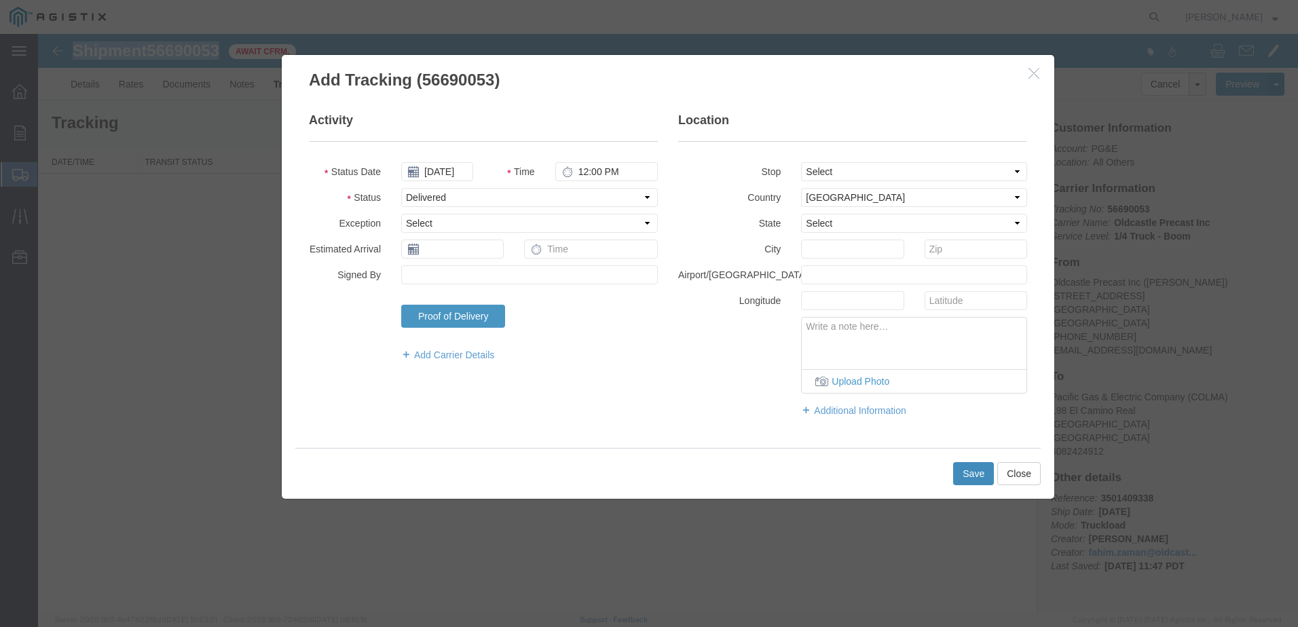
click at [979, 470] on button "Save" at bounding box center [973, 473] width 41 height 23
